Goal: Information Seeking & Learning: Understand process/instructions

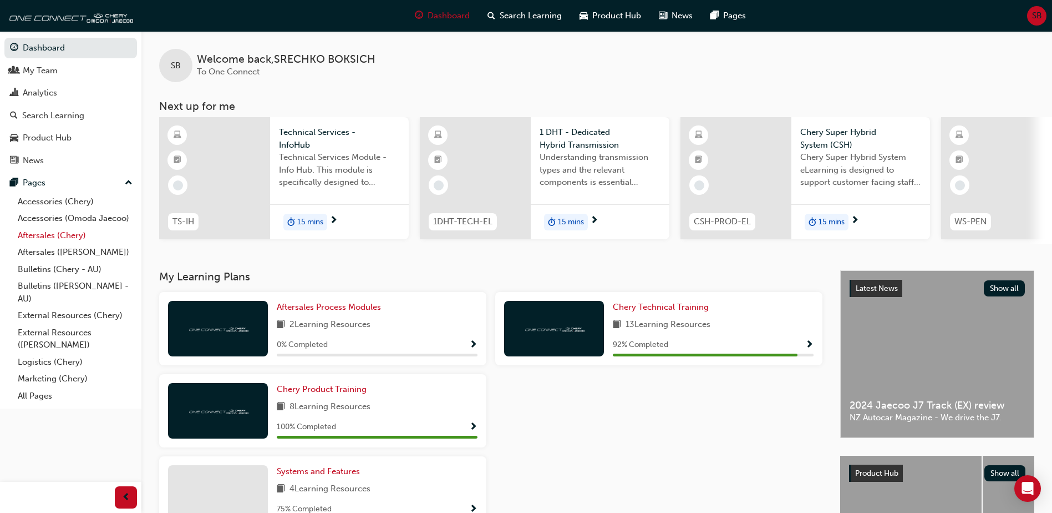
click at [55, 234] on link "Aftersales (Chery)" at bounding box center [75, 235] width 124 height 17
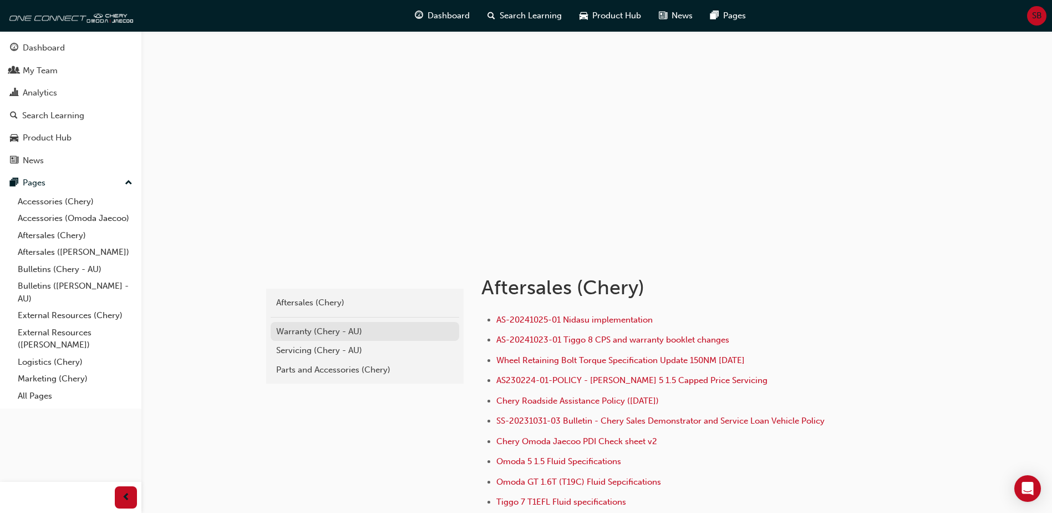
click at [309, 328] on div "Warranty (Chery - AU)" at bounding box center [365, 331] width 178 height 13
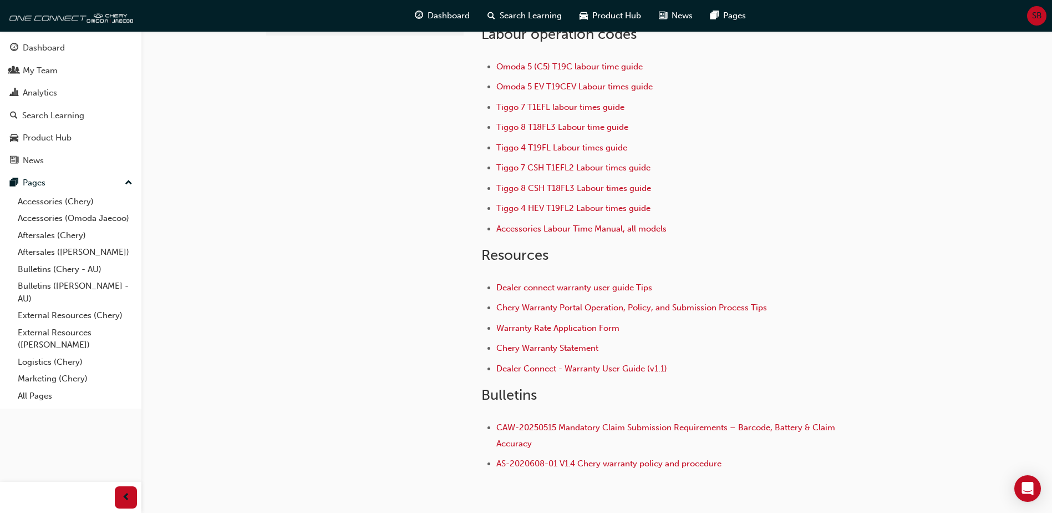
scroll to position [145, 0]
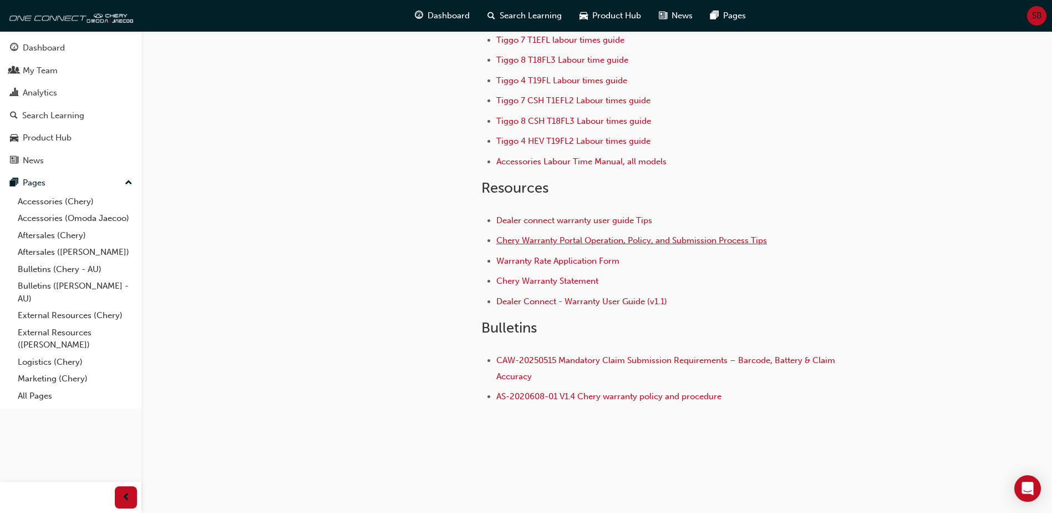
click at [545, 239] on span "Chery Warranty Portal Operation, Policy, and Submission Process Tips" at bounding box center [631, 240] width 271 height 10
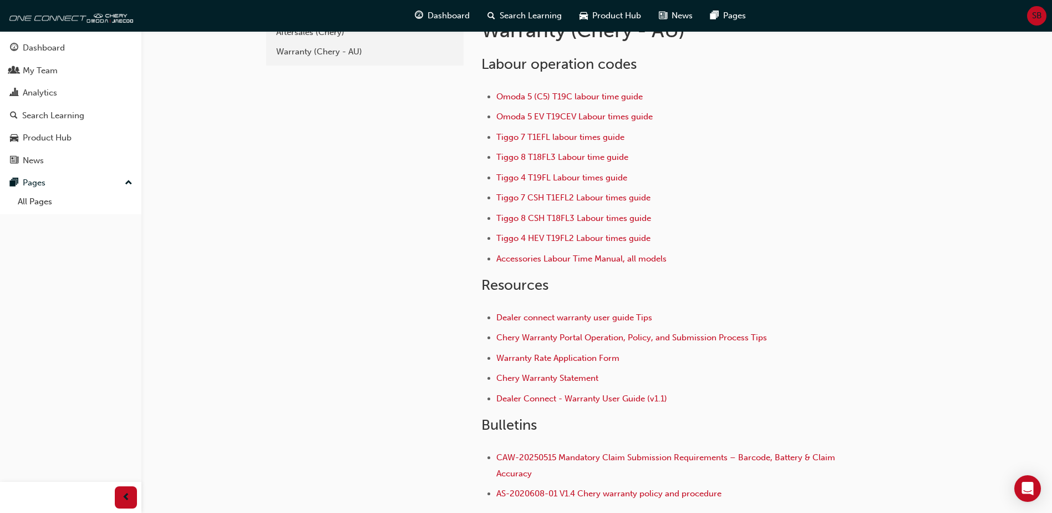
scroll to position [83, 0]
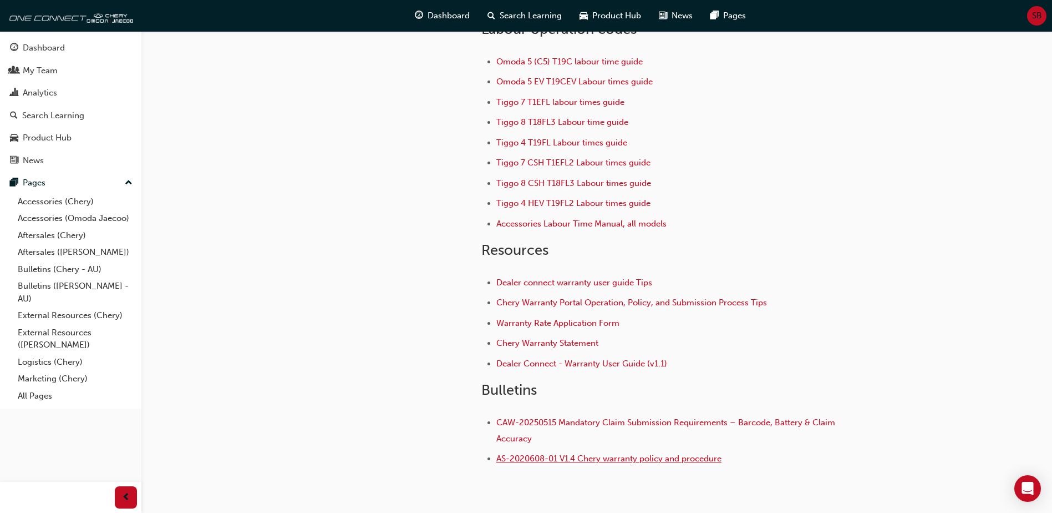
click at [595, 456] on span "AS-2020608-01 V1.4 Chery warranty policy and procedure" at bounding box center [608, 458] width 225 height 10
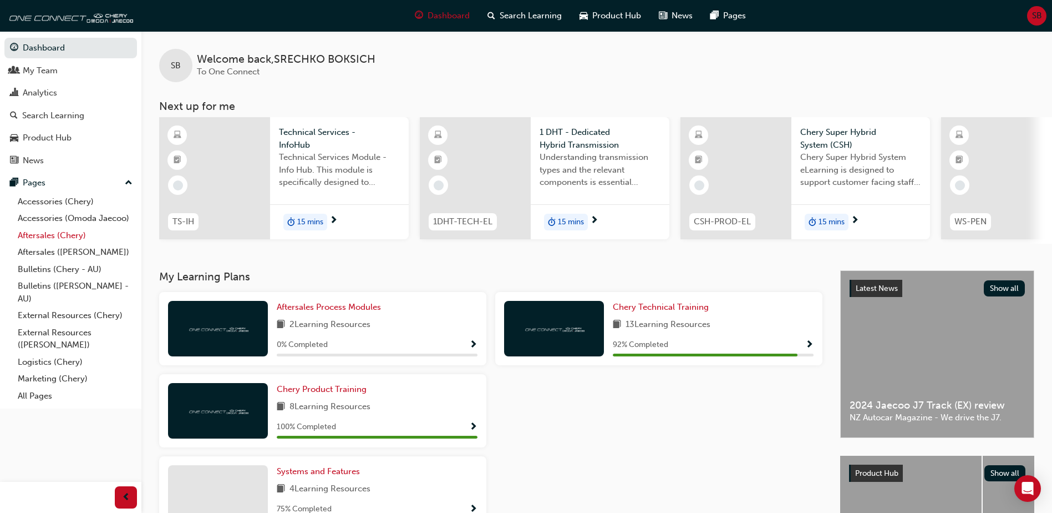
click at [66, 236] on link "Aftersales (Chery)" at bounding box center [75, 235] width 124 height 17
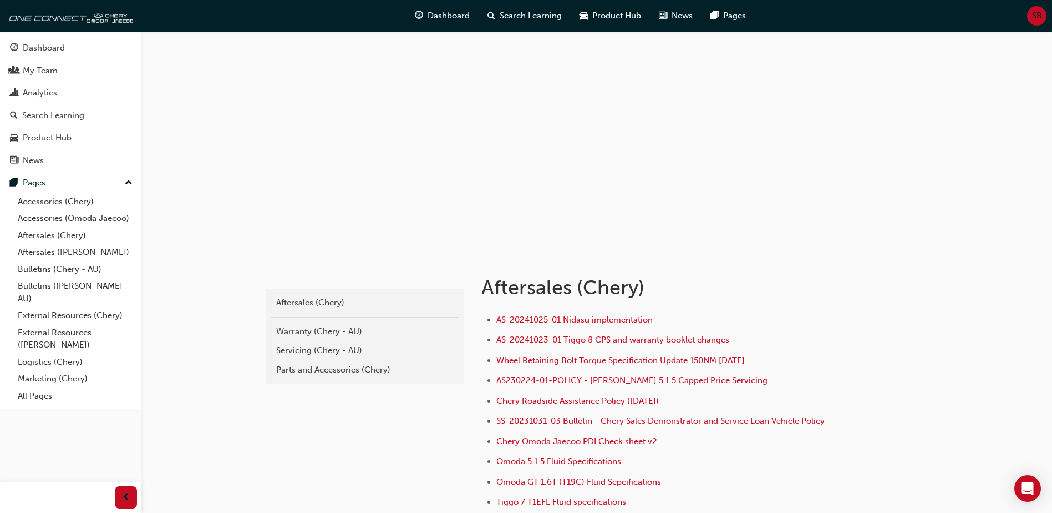
click at [326, 334] on div "Warranty (Chery - AU)" at bounding box center [365, 331] width 178 height 13
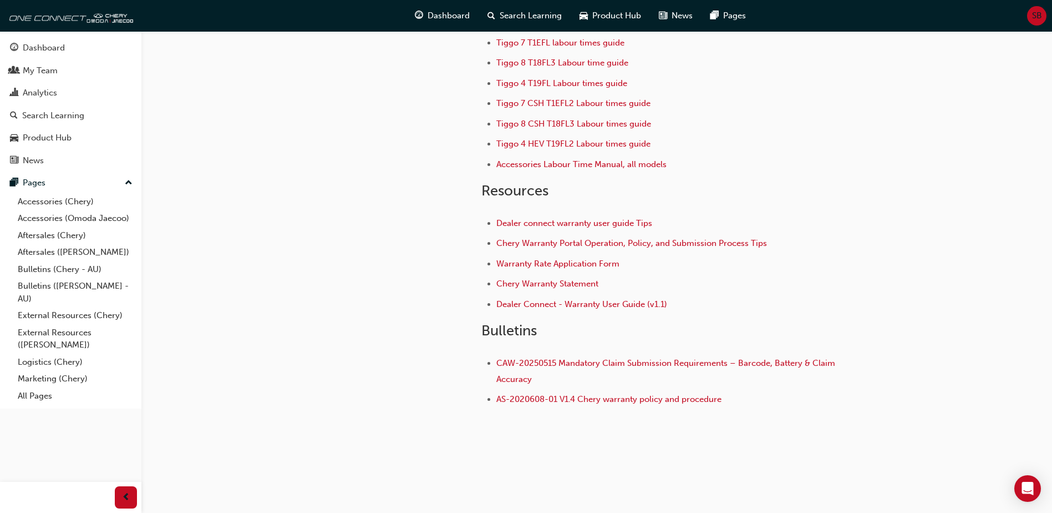
scroll to position [145, 0]
click at [544, 301] on span "Dealer Connect - Warranty User Guide (v1.1)" at bounding box center [581, 301] width 171 height 10
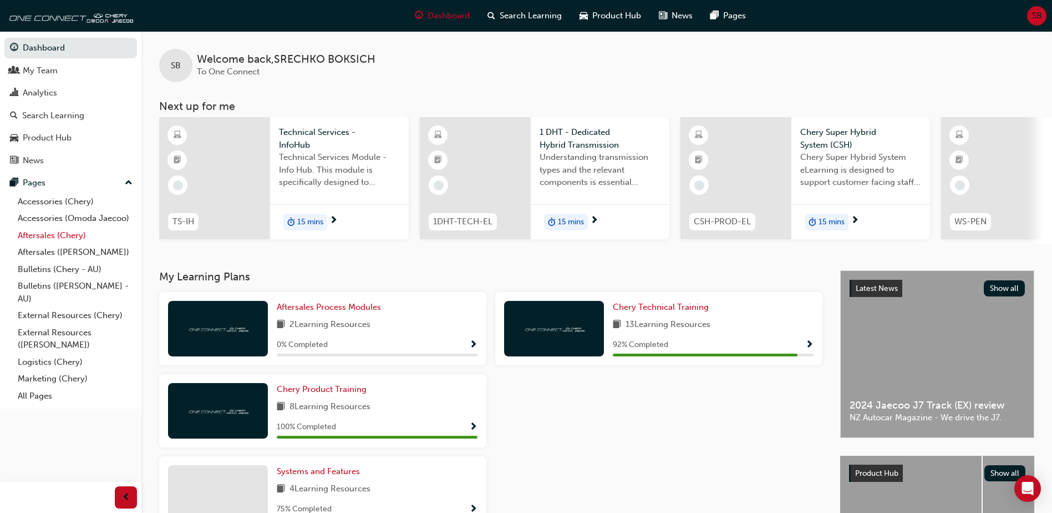
click at [67, 232] on link "Aftersales (Chery)" at bounding box center [75, 235] width 124 height 17
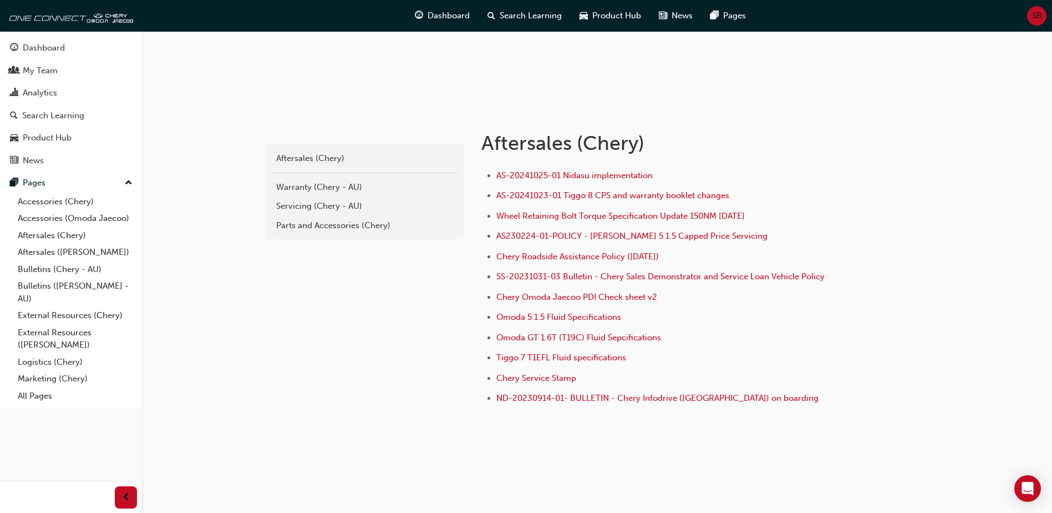
scroll to position [146, 0]
click at [317, 178] on link "Warranty (Chery - AU)" at bounding box center [365, 185] width 189 height 19
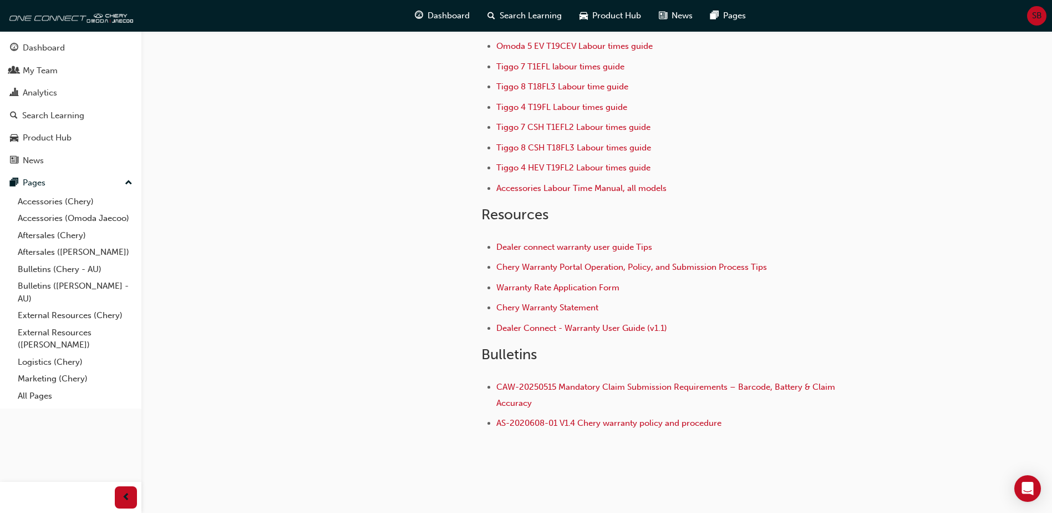
scroll to position [145, 0]
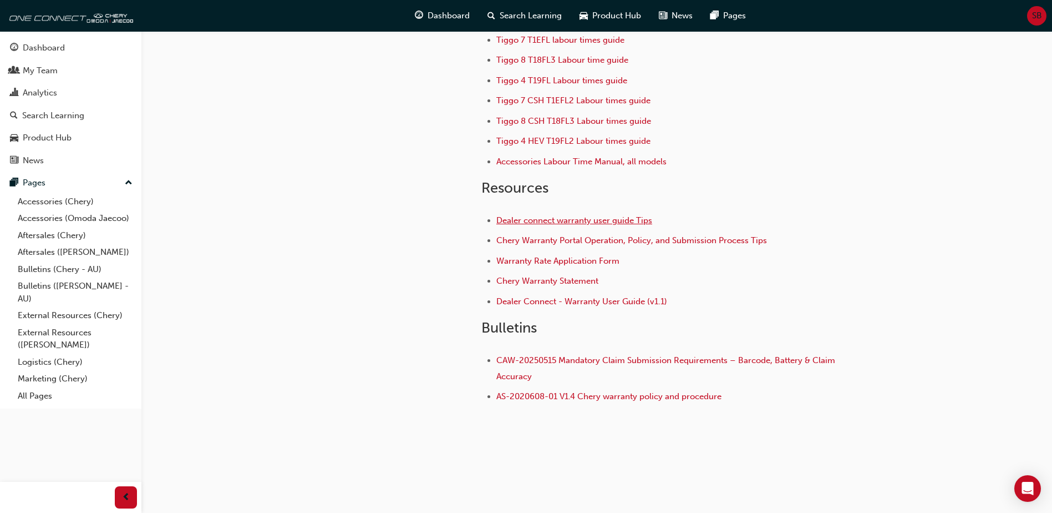
click at [552, 220] on span "Dealer connect warranty user guide Tips" at bounding box center [574, 220] width 156 height 10
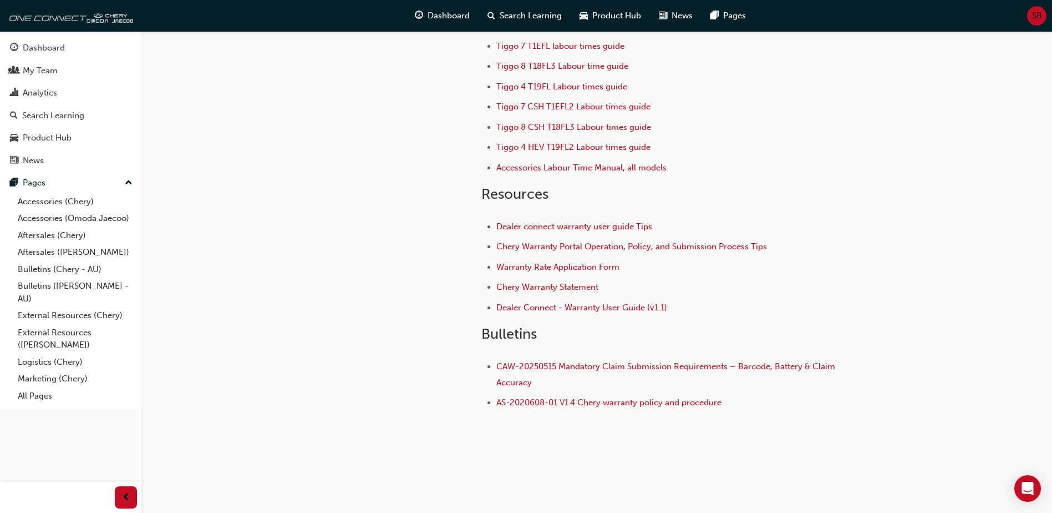
scroll to position [145, 0]
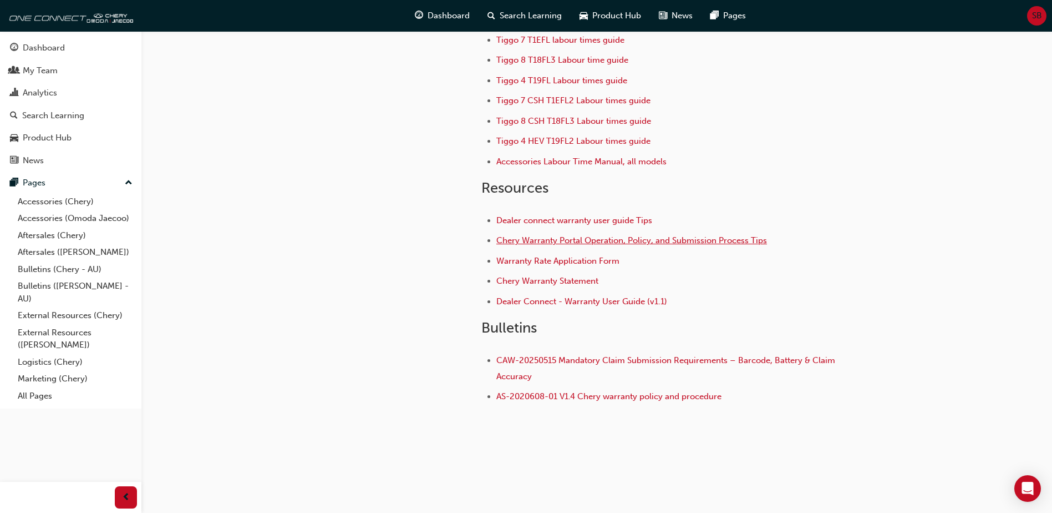
click at [531, 240] on span "Chery Warranty Portal Operation, Policy, and Submission Process Tips" at bounding box center [631, 240] width 271 height 10
